Goal: Register for event/course

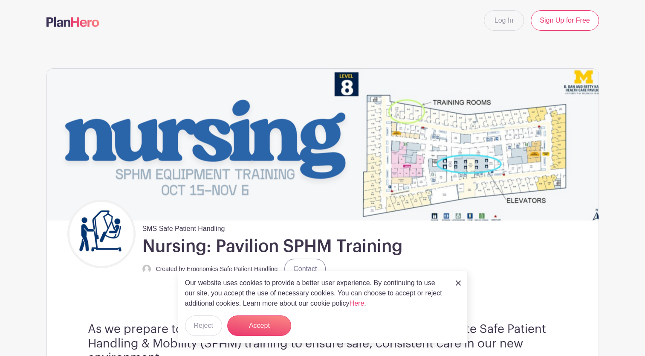
click at [458, 283] on img at bounding box center [458, 282] width 5 height 5
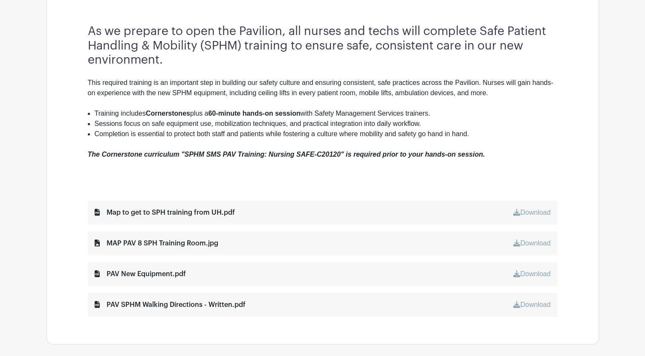
scroll to position [298, 0]
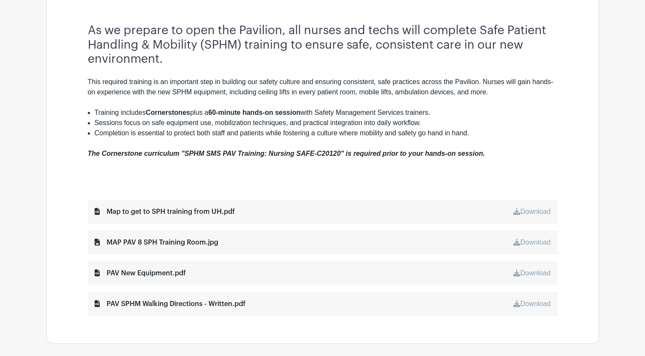
click at [208, 215] on div "Map to get to SPH training from UH.pdf" at bounding box center [165, 211] width 140 height 10
click at [210, 207] on div "Map to get to SPH training from UH.pdf" at bounding box center [165, 211] width 140 height 10
click at [526, 211] on link "Download" at bounding box center [531, 211] width 37 height 7
click at [530, 241] on link "Download" at bounding box center [531, 241] width 37 height 7
click at [529, 274] on link "Download" at bounding box center [531, 272] width 37 height 7
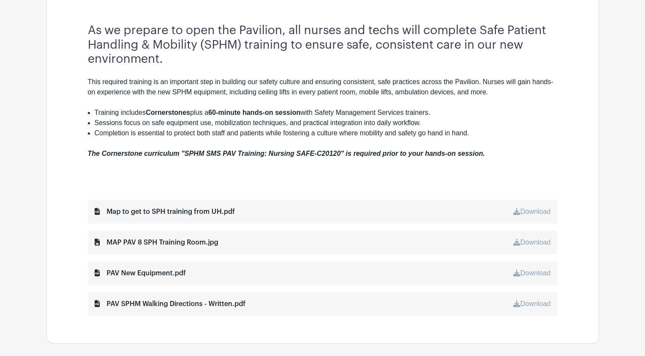
click at [519, 303] on link "Download" at bounding box center [531, 303] width 37 height 7
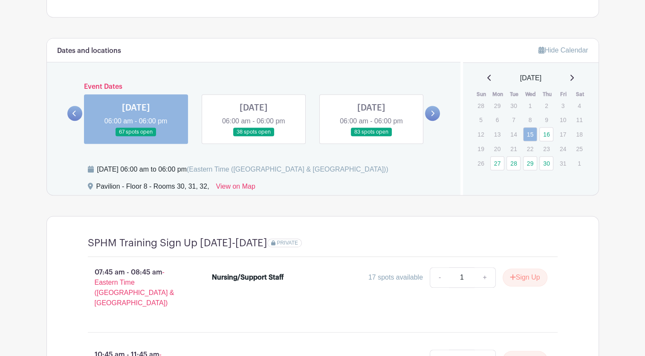
scroll to position [640, 0]
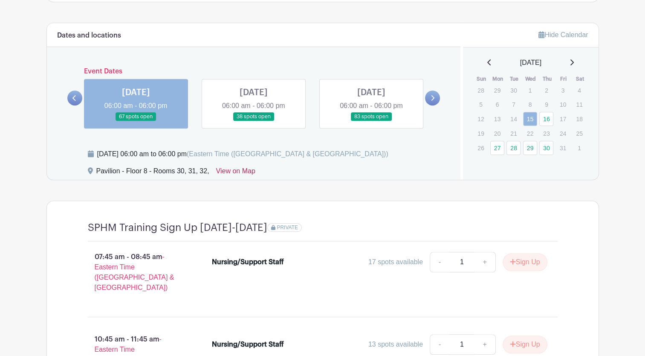
click at [223, 171] on link "View on Map" at bounding box center [235, 173] width 39 height 14
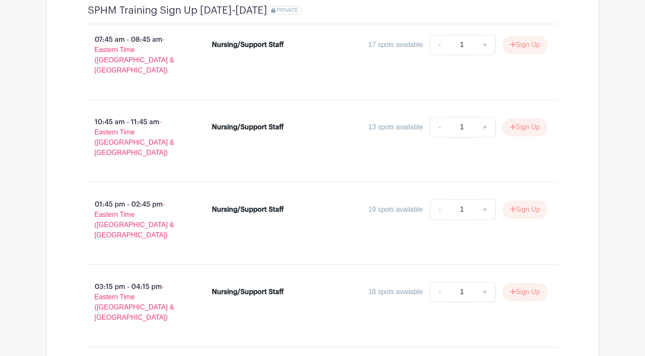
scroll to position [805, 0]
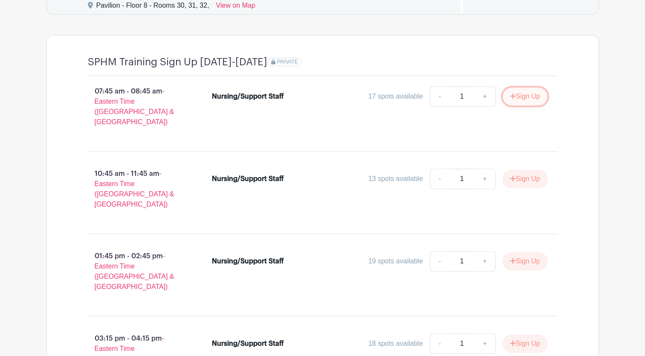
click at [530, 94] on button "Sign Up" at bounding box center [525, 96] width 45 height 18
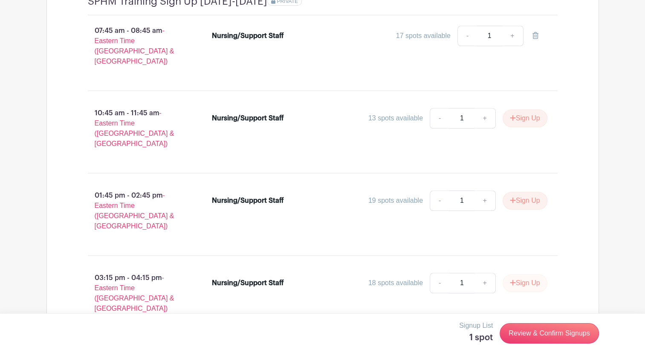
scroll to position [890, 0]
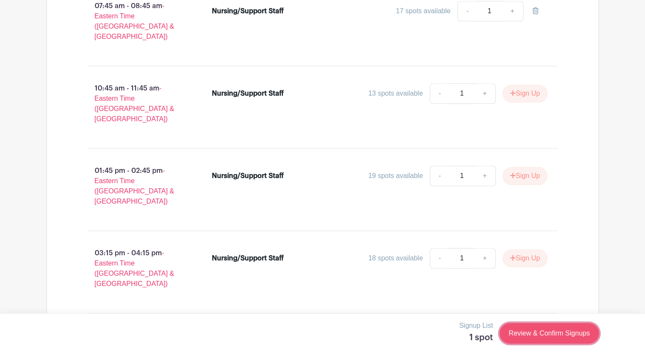
click at [554, 337] on link "Review & Confirm Signups" at bounding box center [549, 333] width 99 height 20
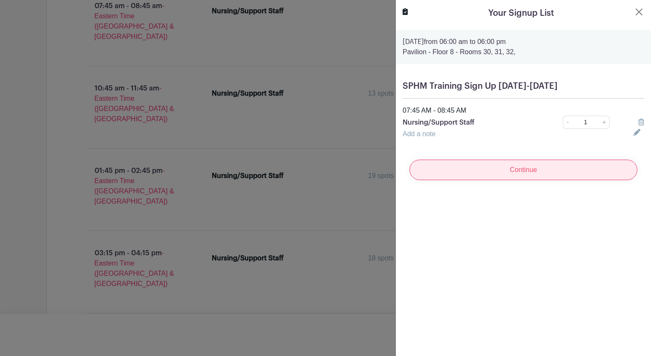
click at [457, 170] on input "Continue" at bounding box center [524, 169] width 228 height 20
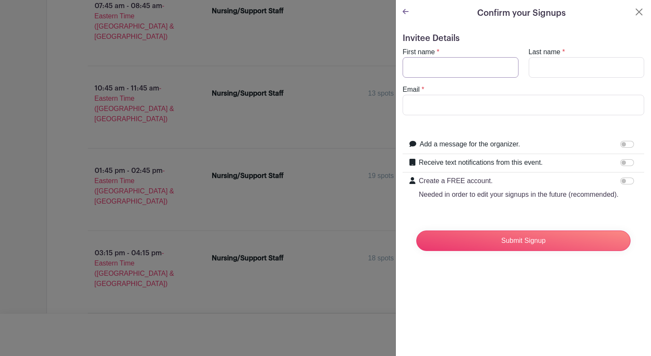
drag, startPoint x: 456, startPoint y: 68, endPoint x: 457, endPoint y: 74, distance: 6.1
click at [457, 69] on input "First name" at bounding box center [461, 67] width 116 height 20
type input "b"
type input "Bethany"
click at [573, 64] on input "Last name" at bounding box center [587, 67] width 116 height 20
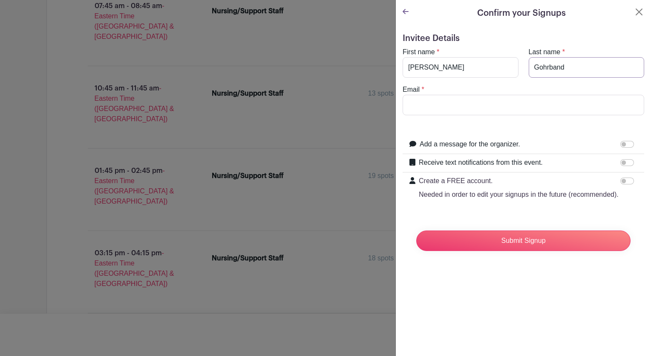
type input "Gohrband"
click at [489, 104] on input "Email" at bounding box center [524, 105] width 242 height 20
drag, startPoint x: 460, startPoint y: 104, endPoint x: 428, endPoint y: 104, distance: 32.4
click at [428, 104] on input "bethanygohrband@gmail.com" at bounding box center [524, 105] width 242 height 20
drag, startPoint x: 503, startPoint y: 103, endPoint x: 460, endPoint y: 104, distance: 43.1
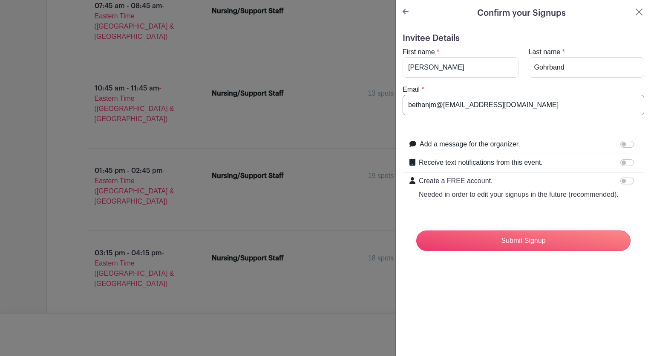
click at [460, 104] on input "bethanjm@umich@gmail.com" at bounding box center [524, 105] width 242 height 20
drag, startPoint x: 496, startPoint y: 105, endPoint x: 445, endPoint y: 106, distance: 50.8
click at [445, 106] on input "bethanjm@umich.med.edu" at bounding box center [524, 105] width 242 height 20
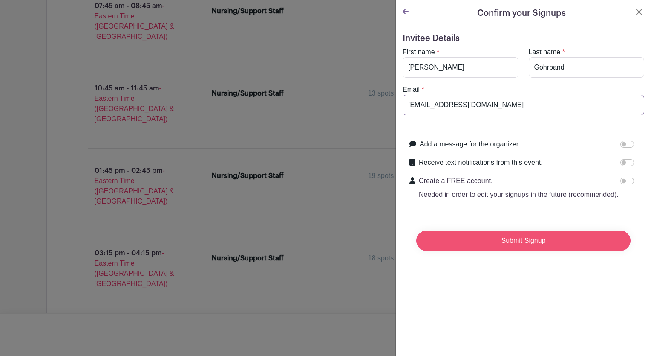
type input "bethanjm@med.umich.edu"
click at [553, 248] on input "Submit Signup" at bounding box center [524, 240] width 214 height 20
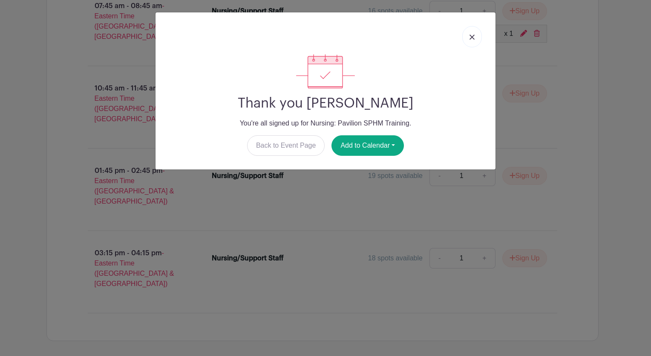
click at [472, 38] on img at bounding box center [472, 37] width 5 height 5
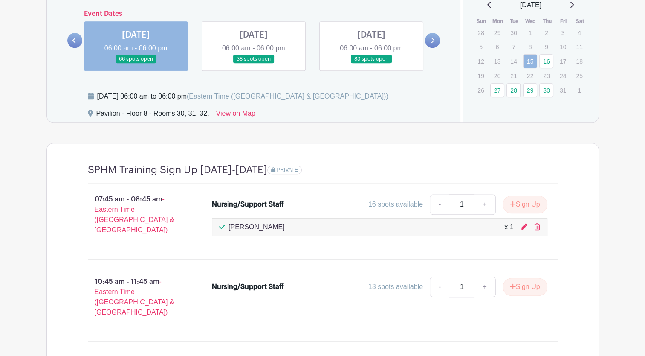
scroll to position [723, 0]
